Goal: Connect with others: Go to known website

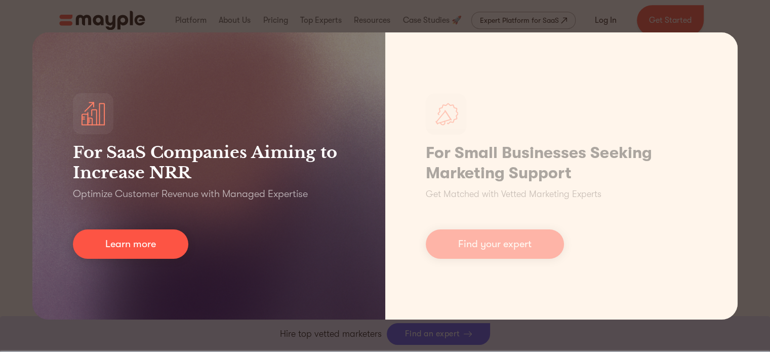
scroll to position [4495, 0]
click at [379, 72] on div "For SaaS Companies Aiming to Increase NRR Optimize Customer Revenue with Manage…" at bounding box center [208, 175] width 353 height 287
click at [154, 227] on div "For SaaS Companies Aiming to Increase NRR Optimize Customer Revenue with Manage…" at bounding box center [208, 175] width 353 height 287
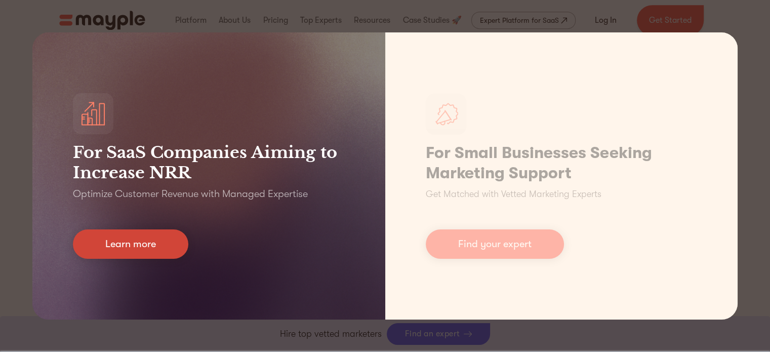
click at [150, 252] on link "Learn more" at bounding box center [130, 243] width 115 height 29
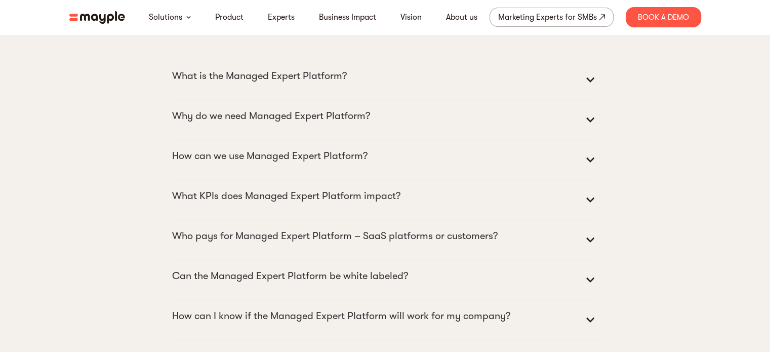
scroll to position [4916, 0]
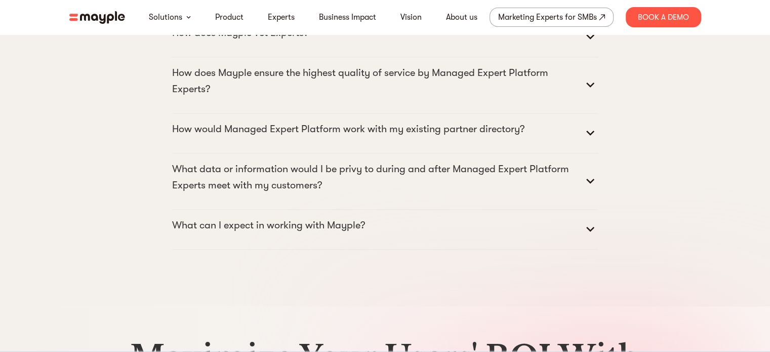
drag, startPoint x: 775, startPoint y: 26, endPoint x: 759, endPoint y: 342, distance: 316.3
